Goal: Task Accomplishment & Management: Use online tool/utility

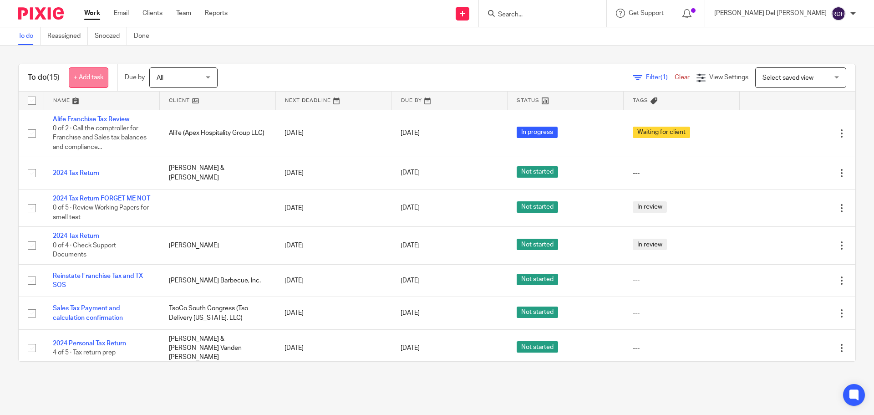
click at [101, 73] on link "+ Add task" at bounding box center [89, 77] width 40 height 20
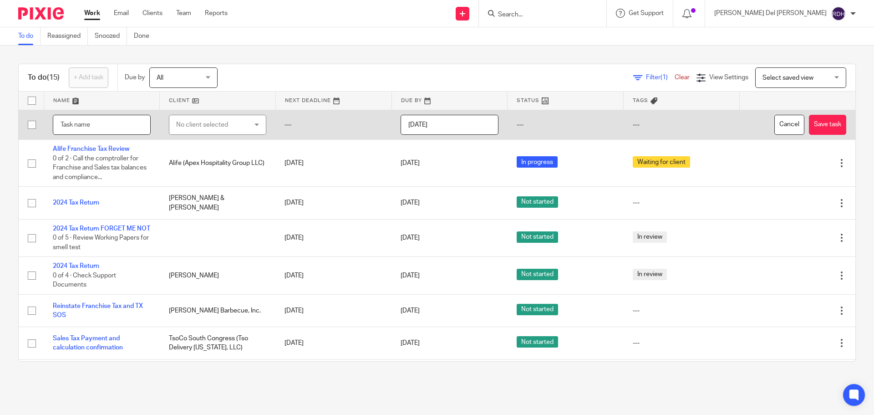
click at [103, 125] on input "text" at bounding box center [102, 125] width 98 height 20
click at [85, 128] on input "text" at bounding box center [102, 125] width 98 height 20
type input "NP Questions from [PERSON_NAME]"
click at [194, 130] on div "No client selected" at bounding box center [212, 124] width 72 height 19
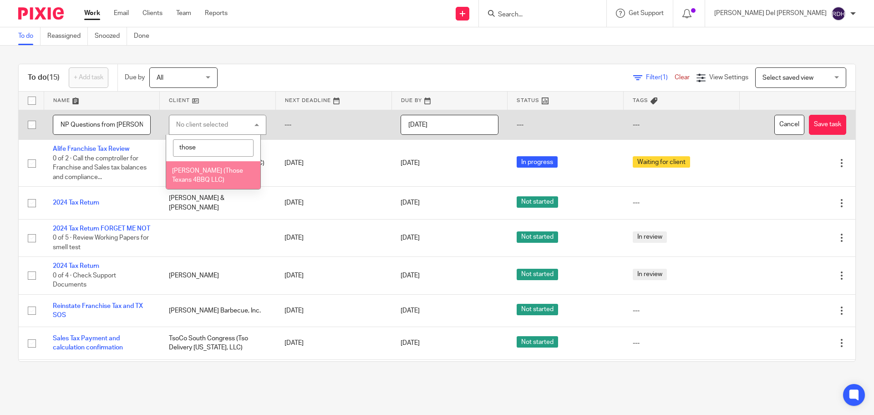
type input "those"
click at [193, 174] on li "[PERSON_NAME] (Those Texans 4BBQ LLC)" at bounding box center [213, 175] width 94 height 28
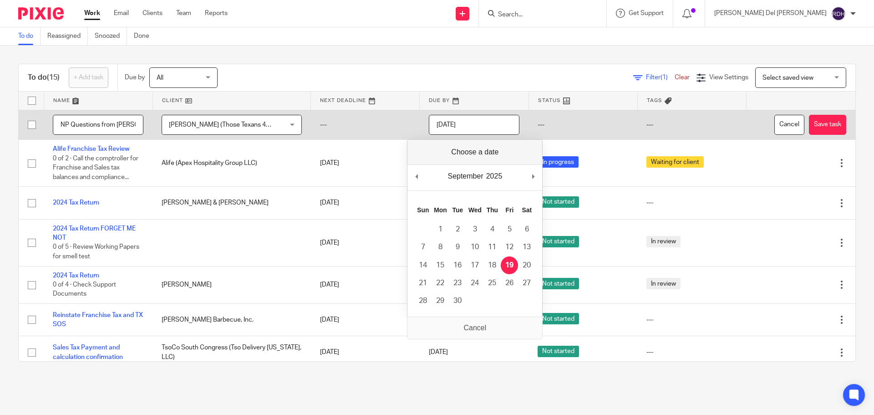
click at [470, 127] on input "[DATE]" at bounding box center [474, 125] width 91 height 20
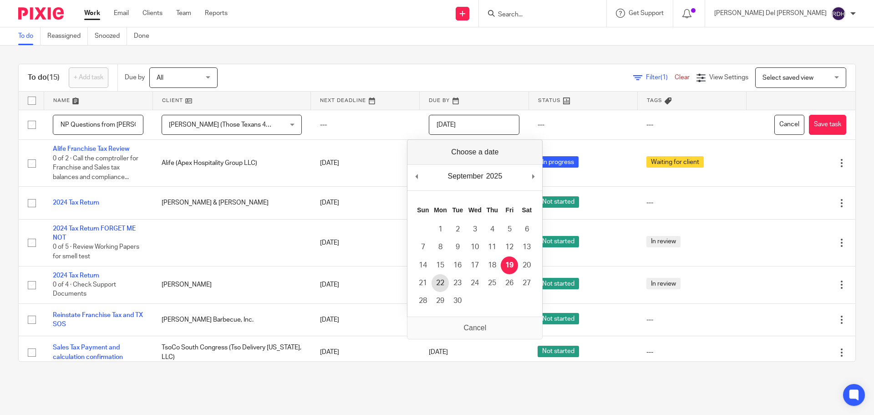
type input "2025-09-22"
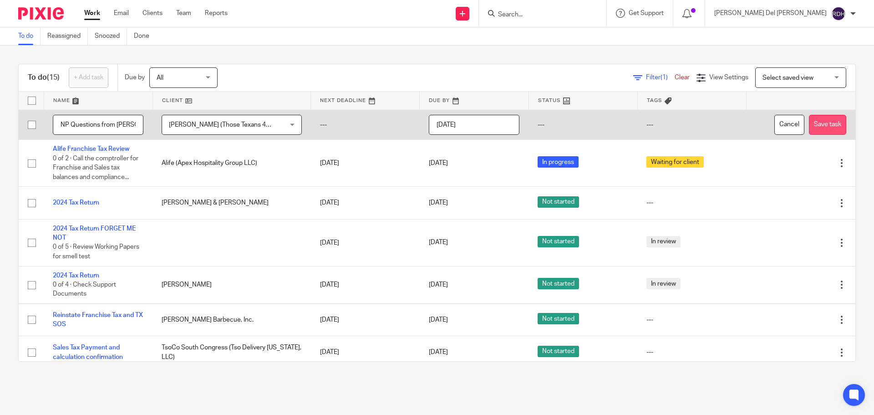
click at [809, 122] on button "Save task" at bounding box center [827, 125] width 37 height 20
